Goal: Transaction & Acquisition: Download file/media

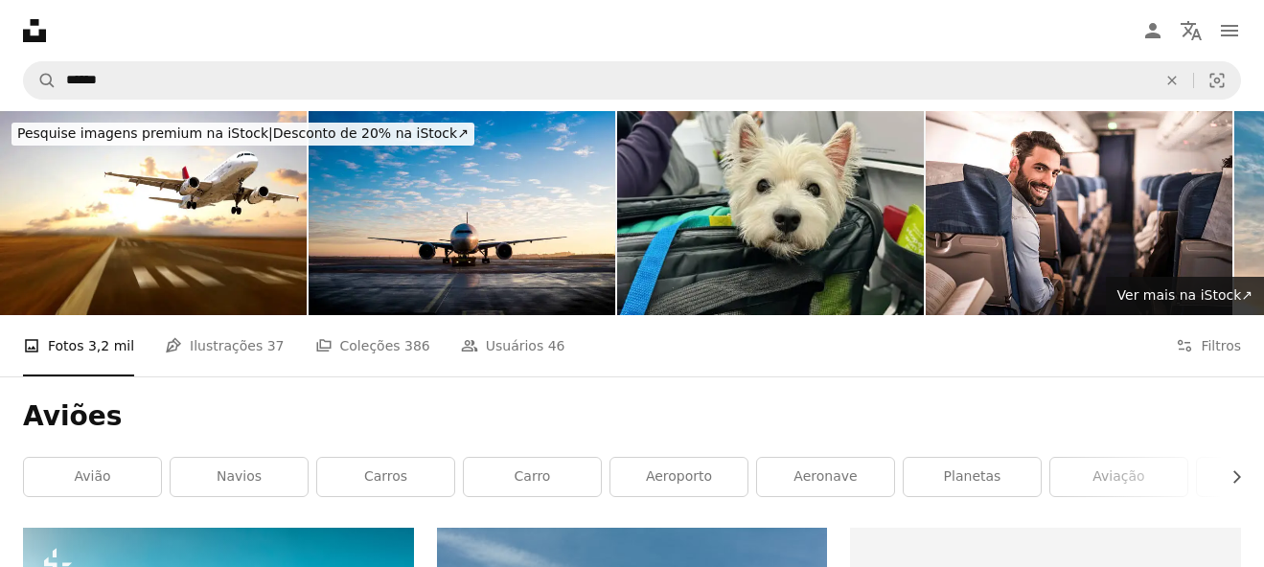
scroll to position [7681, 0]
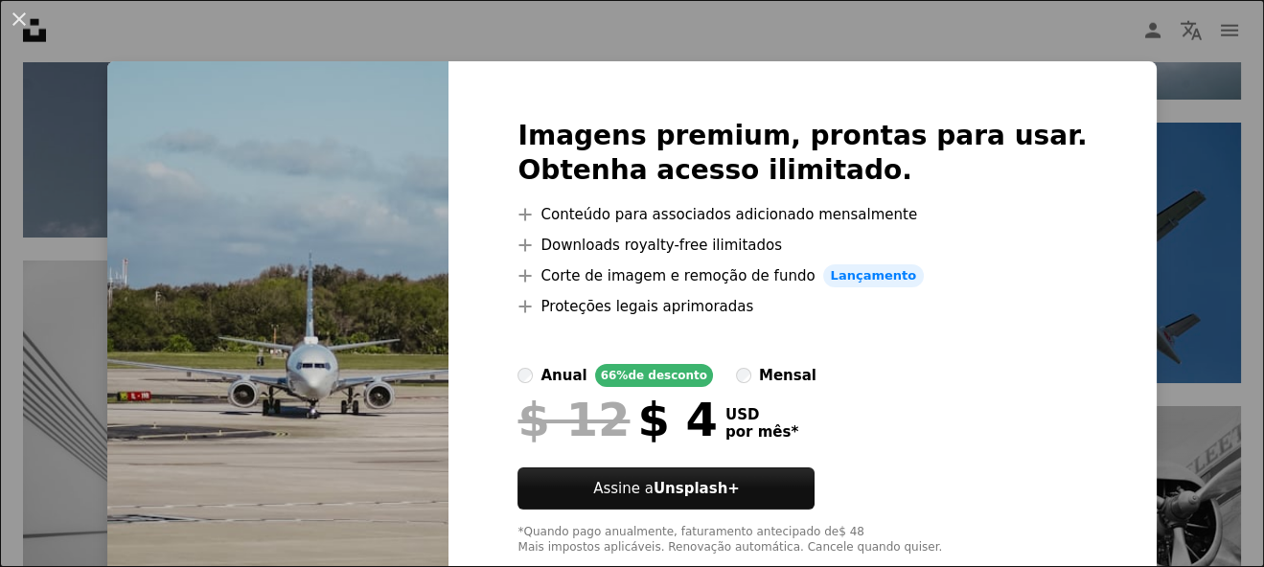
click at [1007, 21] on div "An X shape Imagens premium, prontas para usar. Obtenha acesso ilimitado. A plus…" at bounding box center [632, 283] width 1264 height 567
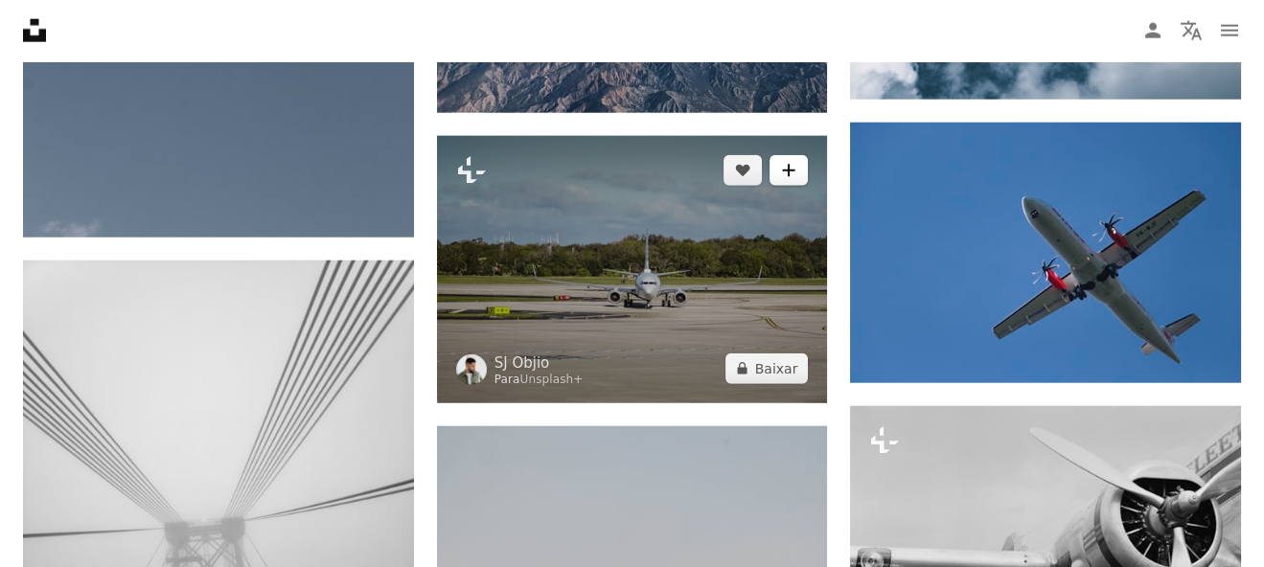
click at [776, 164] on button "A plus sign" at bounding box center [788, 170] width 38 height 31
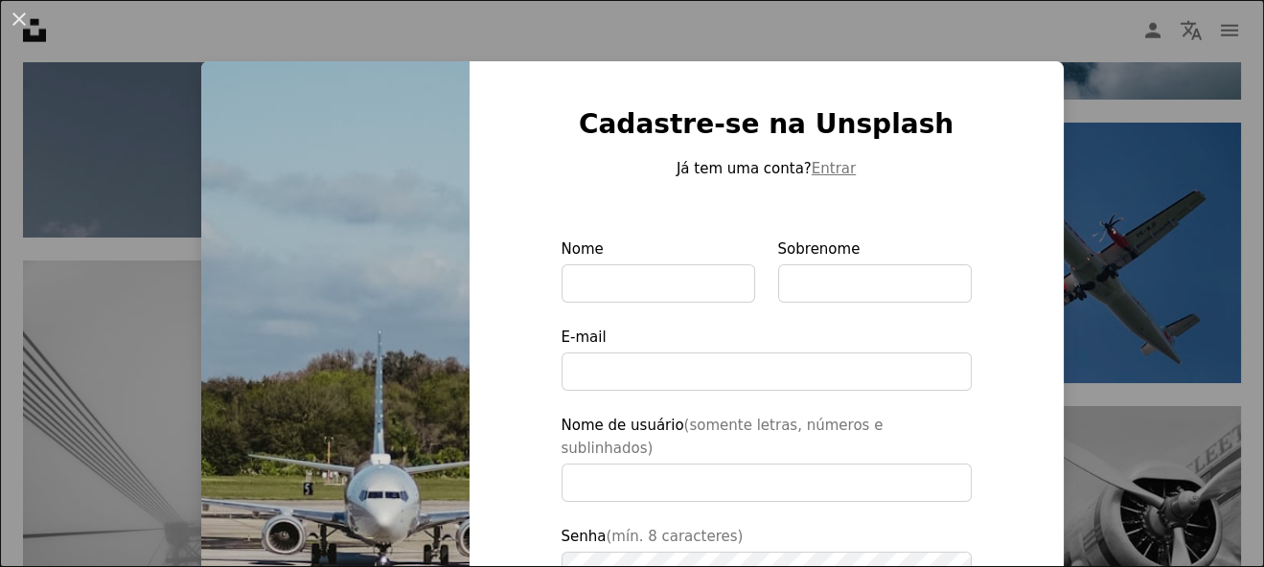
click at [1151, 176] on div "An X shape Cadastre-se na Unsplash Já tem uma conta? Entrar Nome Sobrenome E-ma…" at bounding box center [632, 283] width 1264 height 567
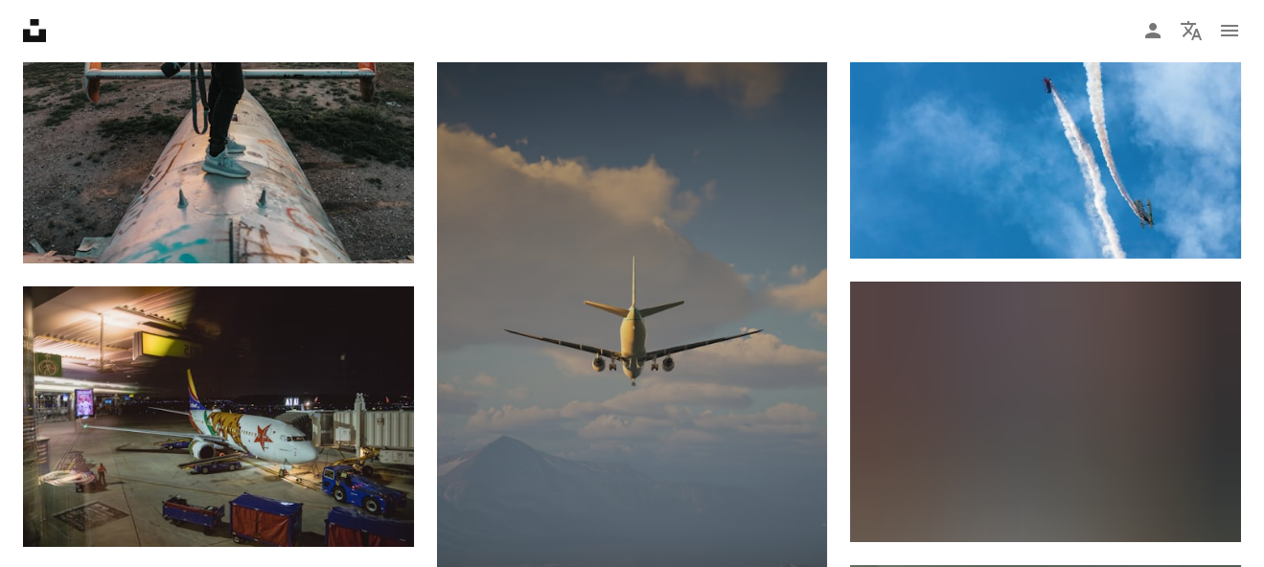
scroll to position [22171, 0]
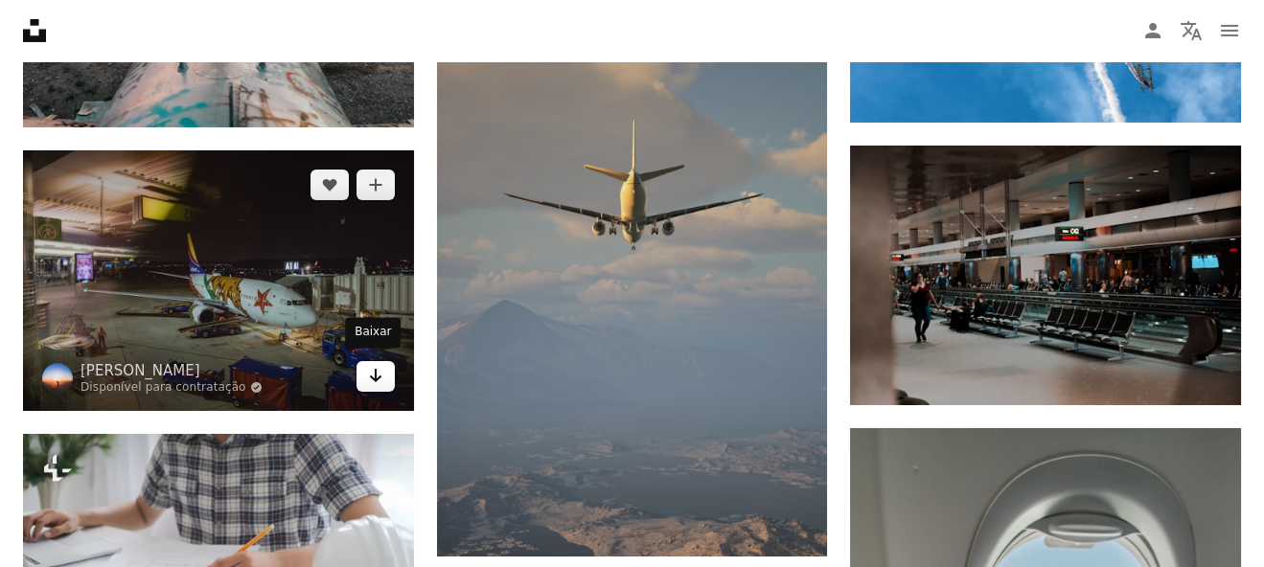
click at [365, 365] on link "Arrow pointing down" at bounding box center [375, 376] width 38 height 31
